Goal: Task Accomplishment & Management: Manage account settings

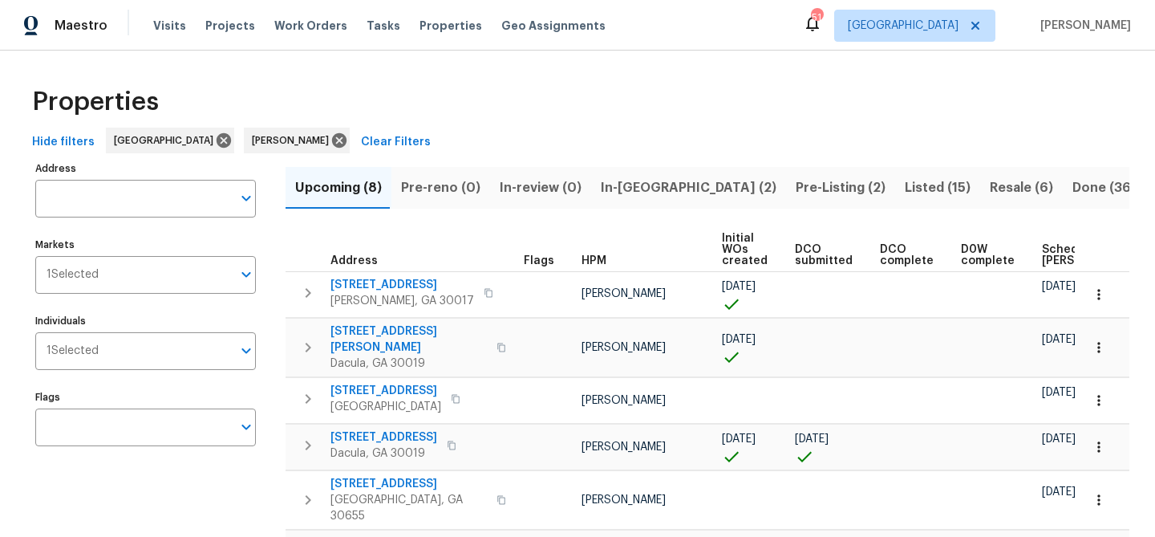
click at [990, 187] on span "Resale (6)" at bounding box center [1021, 187] width 63 height 22
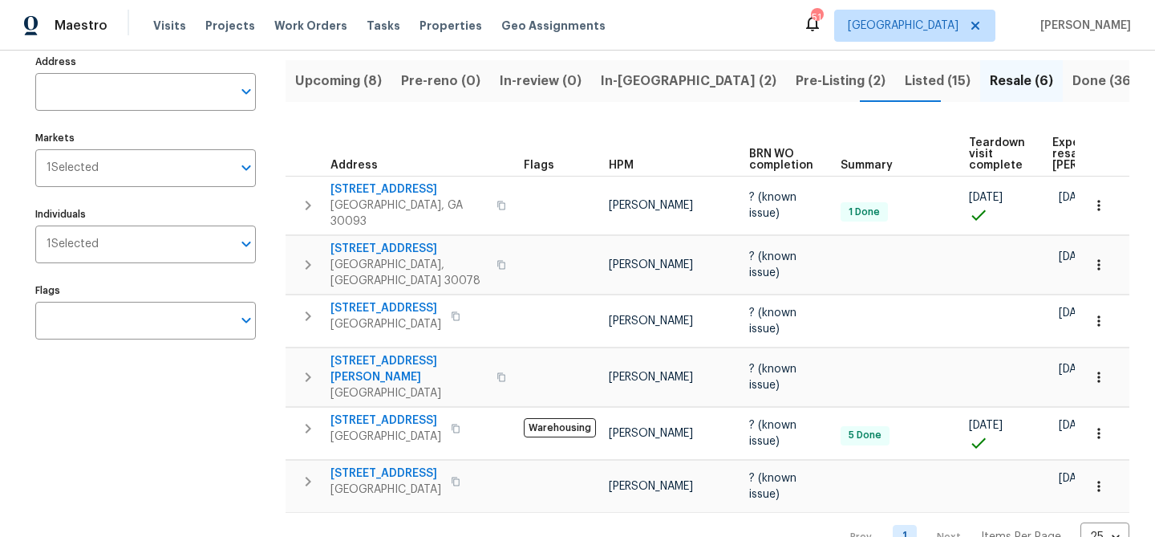
scroll to position [128, 0]
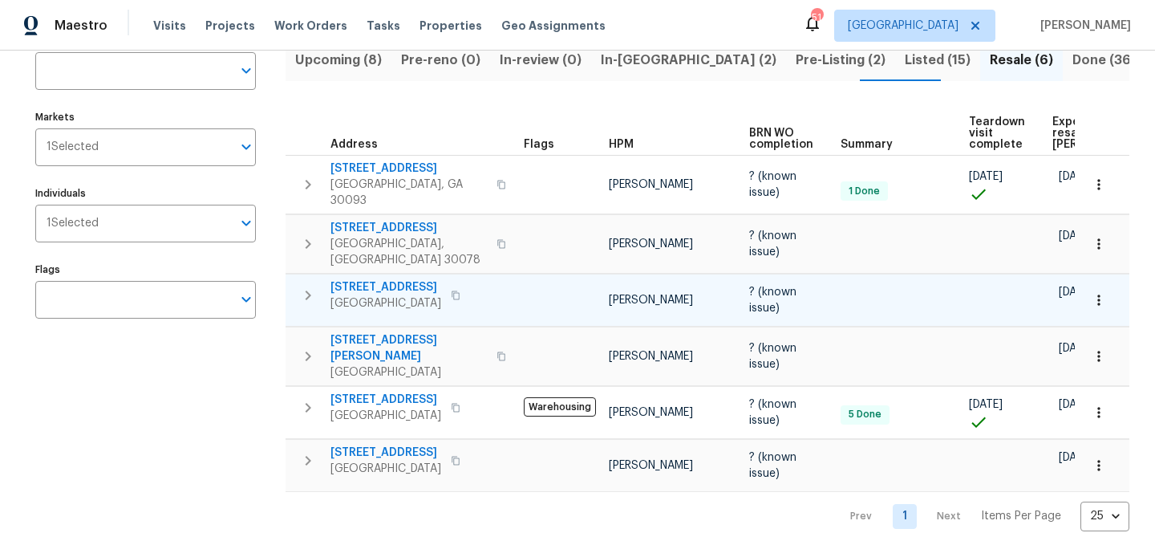
click at [390, 279] on span "[STREET_ADDRESS]" at bounding box center [385, 287] width 111 height 16
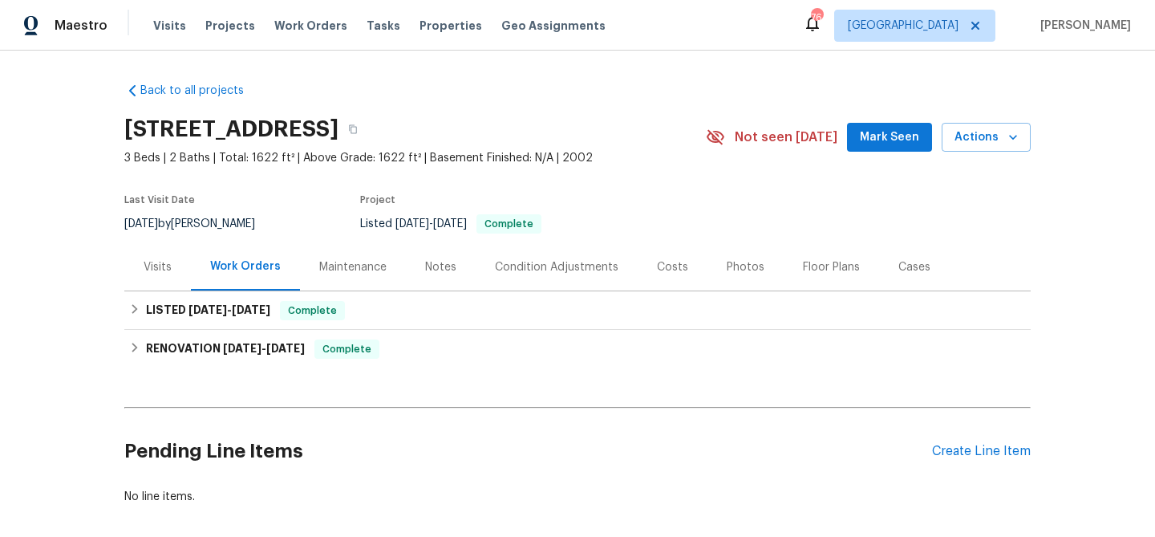
click at [890, 132] on span "Mark Seen" at bounding box center [889, 138] width 59 height 20
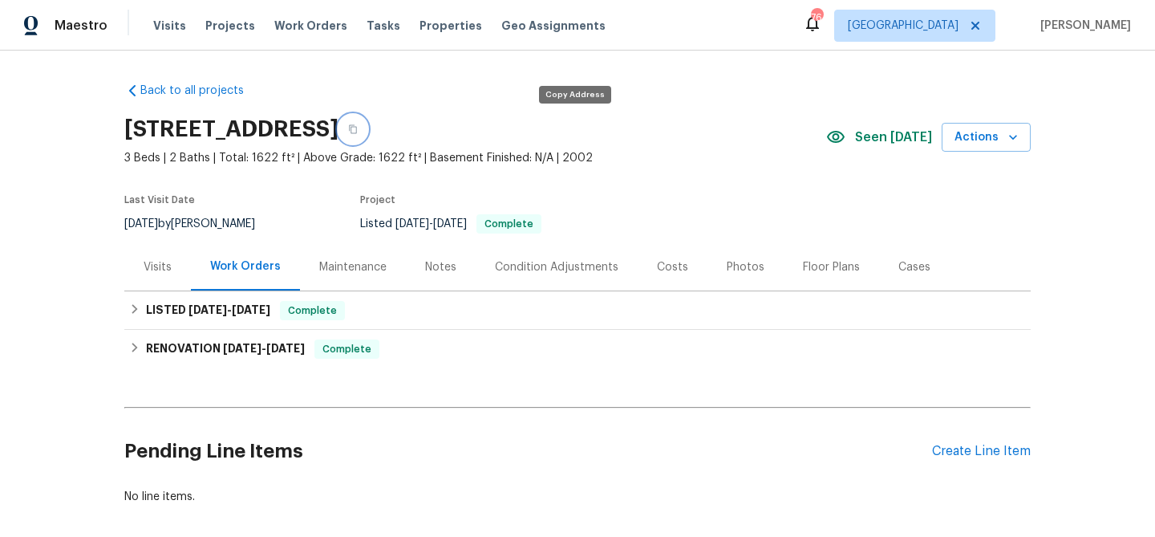
click at [358, 130] on icon "button" at bounding box center [353, 129] width 10 height 10
